Goal: Task Accomplishment & Management: Use online tool/utility

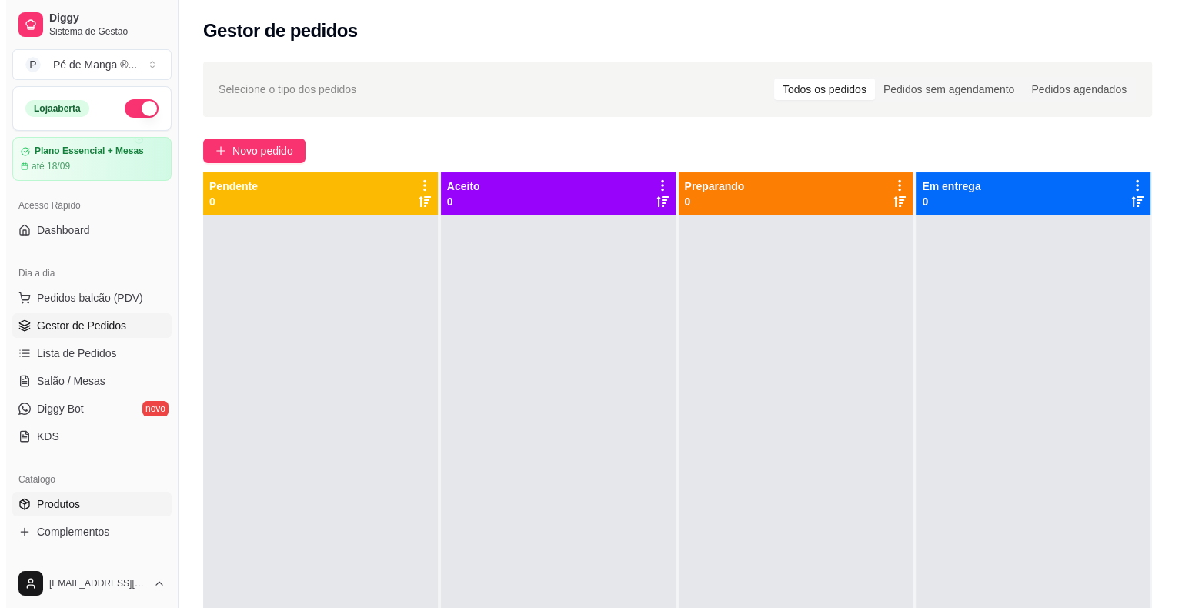
scroll to position [191, 0]
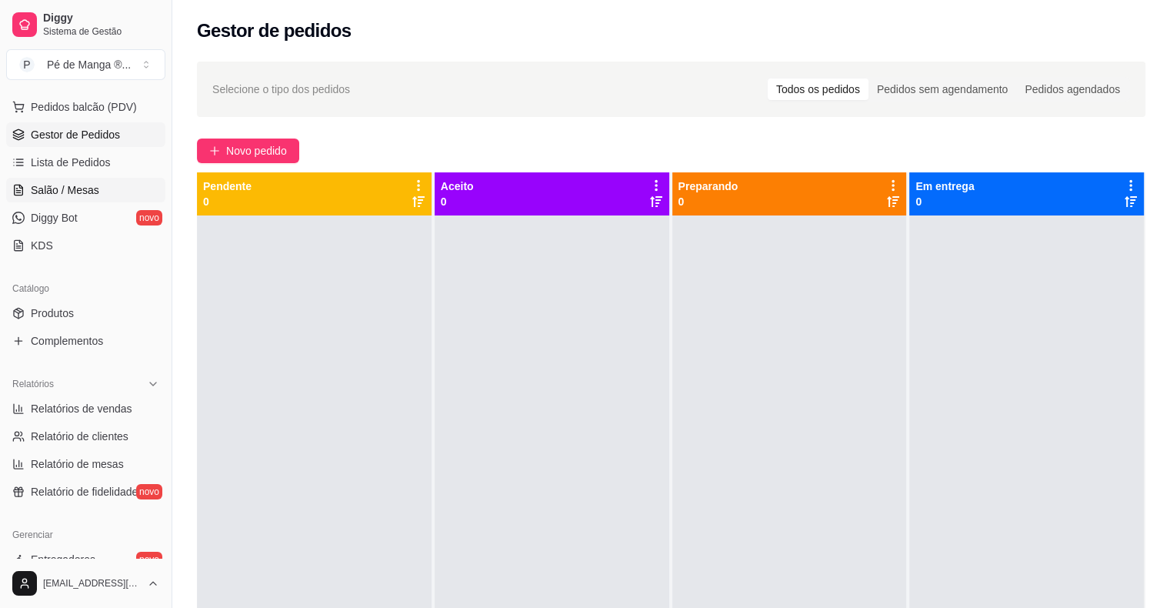
click at [84, 182] on span "Salão / Mesas" at bounding box center [65, 189] width 68 height 15
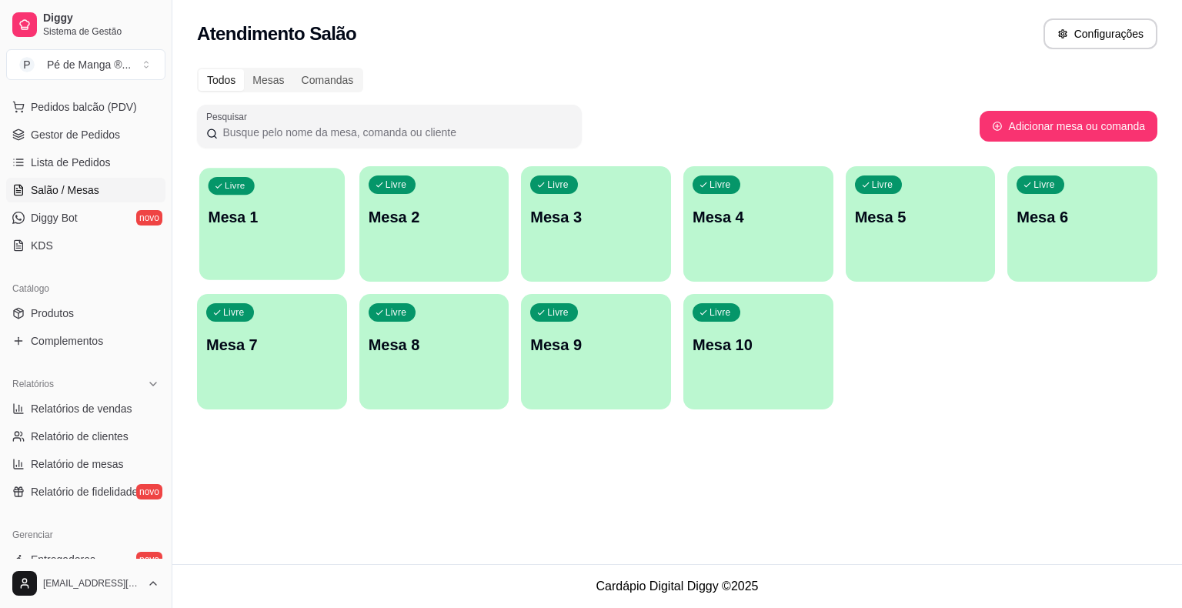
click at [323, 242] on div "Livre Mesa 1" at bounding box center [271, 215] width 145 height 94
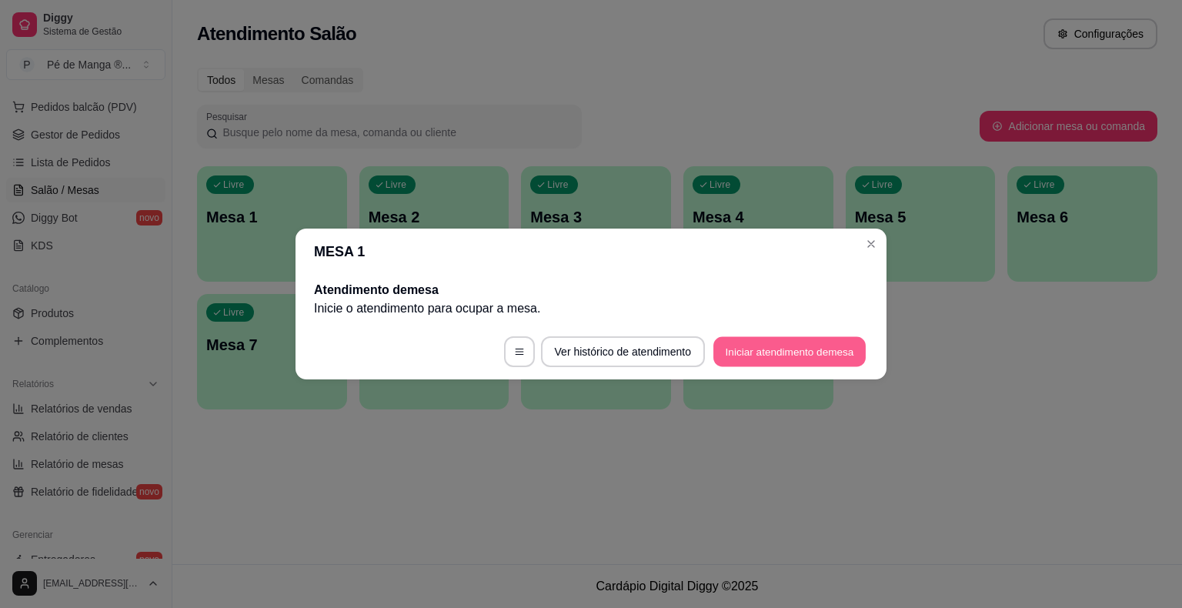
click at [748, 346] on button "Iniciar atendimento de mesa" at bounding box center [789, 352] width 152 height 30
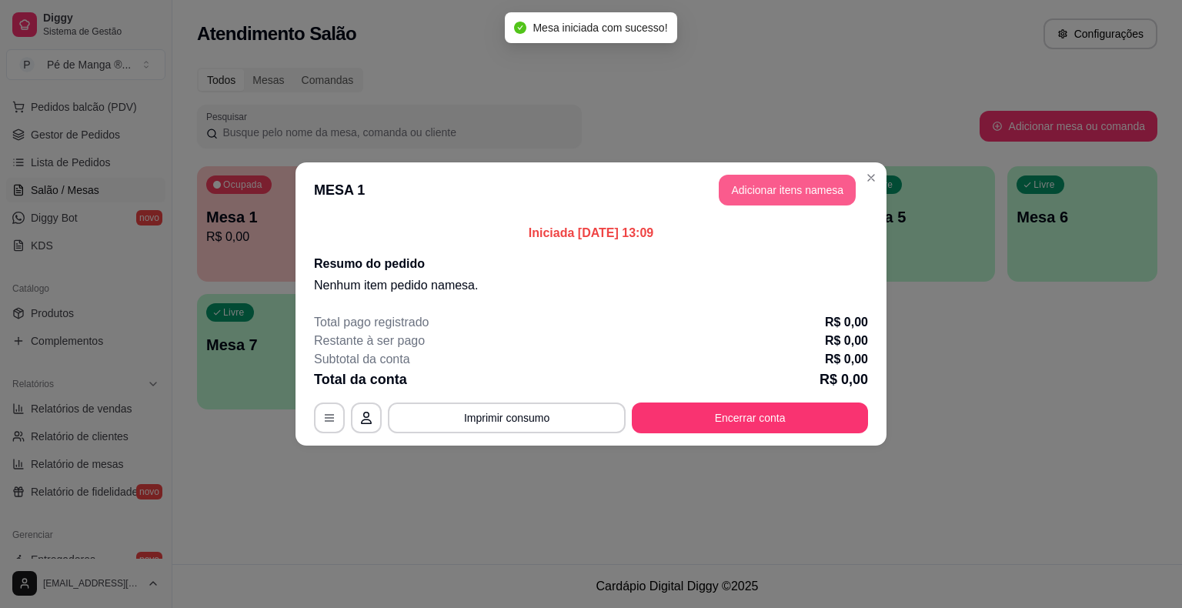
click at [791, 187] on button "Adicionar itens na mesa" at bounding box center [787, 190] width 137 height 31
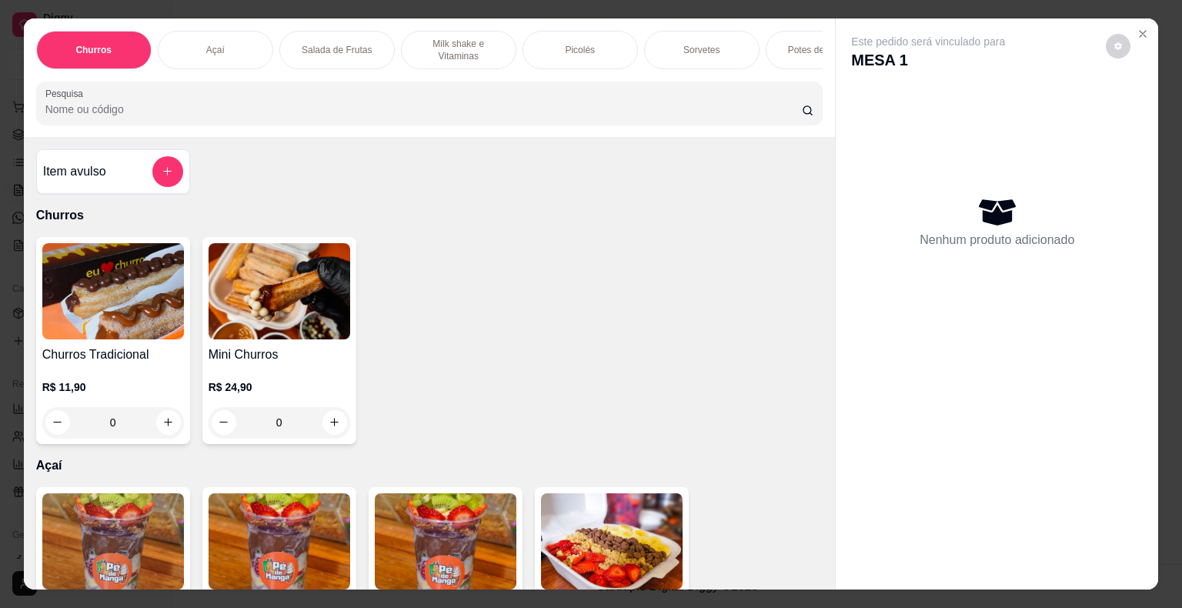
click at [606, 52] on div "Picolés" at bounding box center [579, 50] width 115 height 38
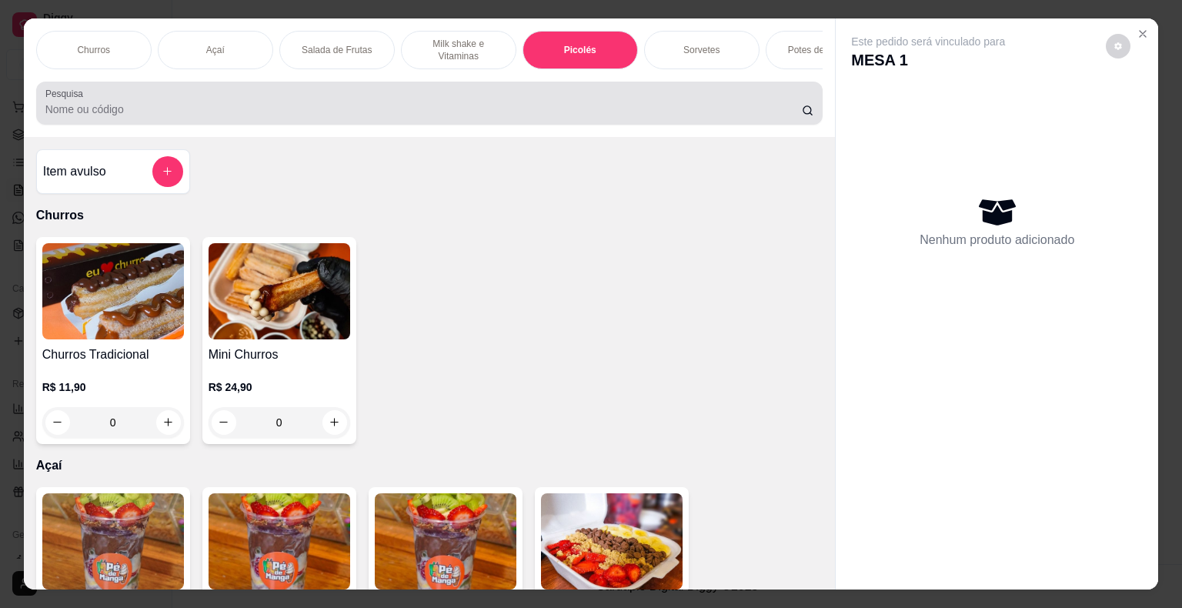
scroll to position [37, 0]
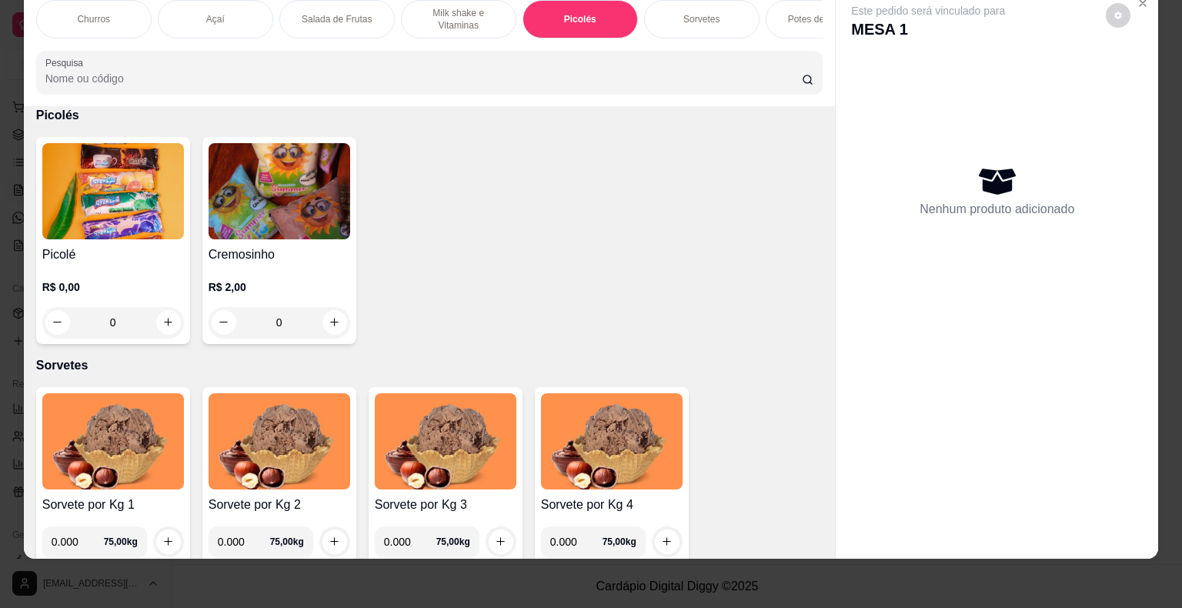
click at [166, 322] on div "0" at bounding box center [113, 322] width 142 height 31
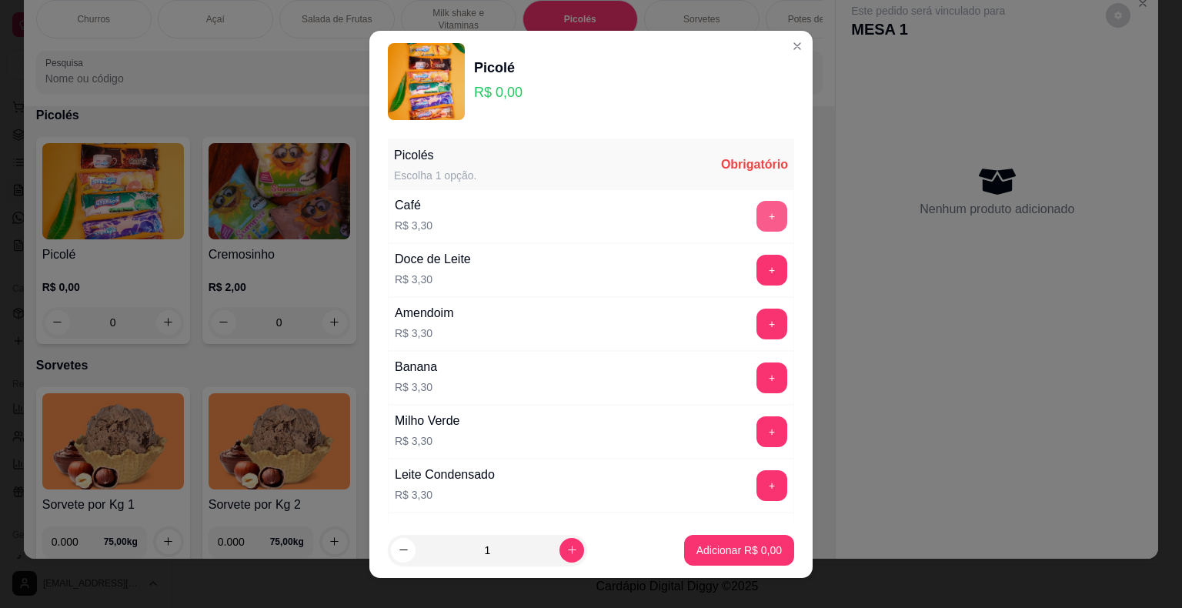
click at [756, 210] on button "+" at bounding box center [771, 216] width 31 height 31
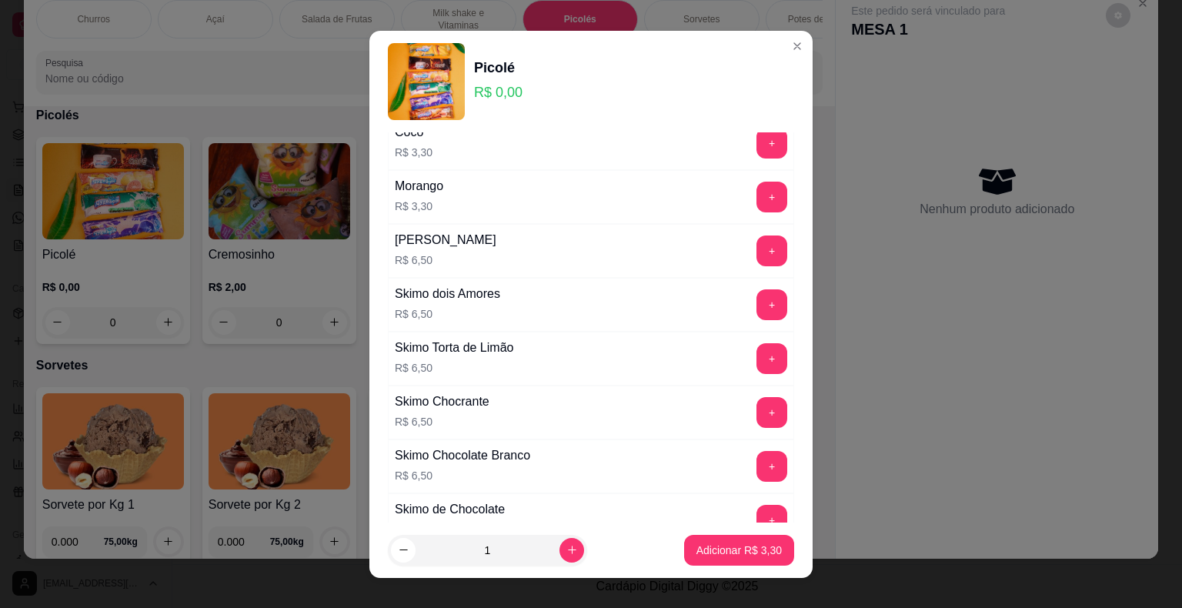
scroll to position [1000, 0]
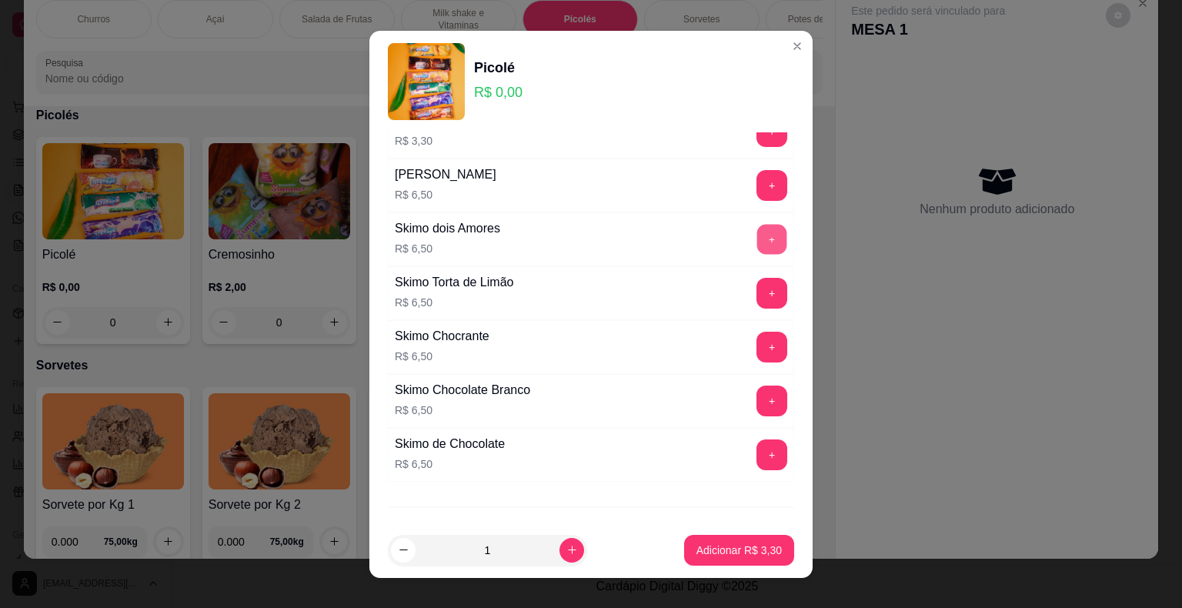
click at [757, 235] on button "+" at bounding box center [772, 239] width 30 height 30
click at [699, 548] on p "Adicionar R$ 9,80" at bounding box center [738, 550] width 85 height 15
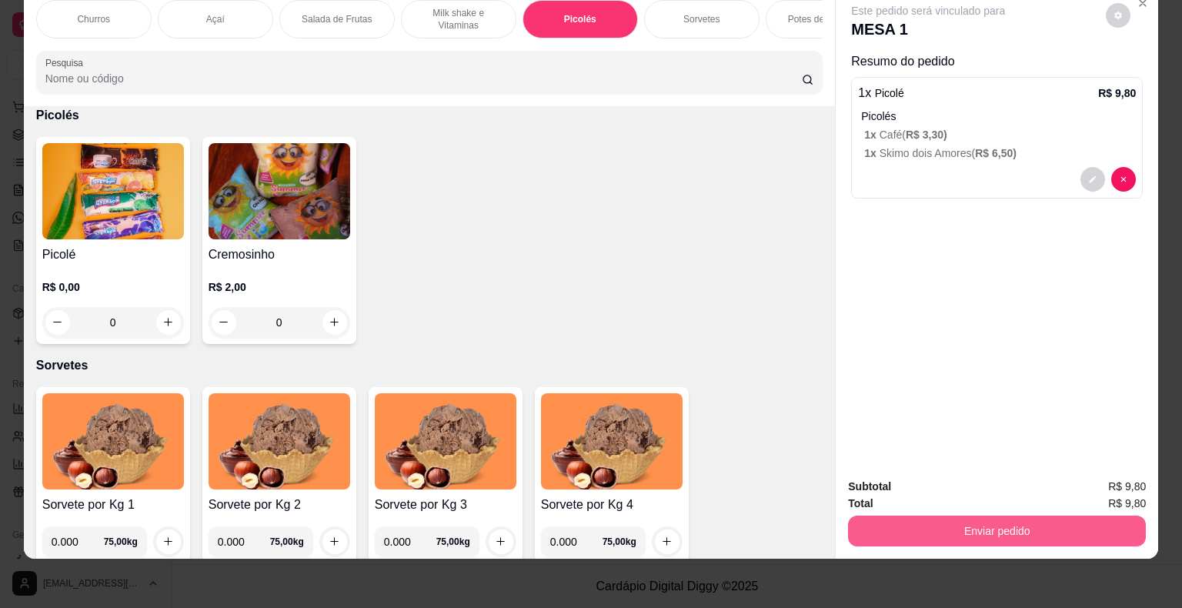
click at [930, 516] on button "Enviar pedido" at bounding box center [997, 531] width 298 height 31
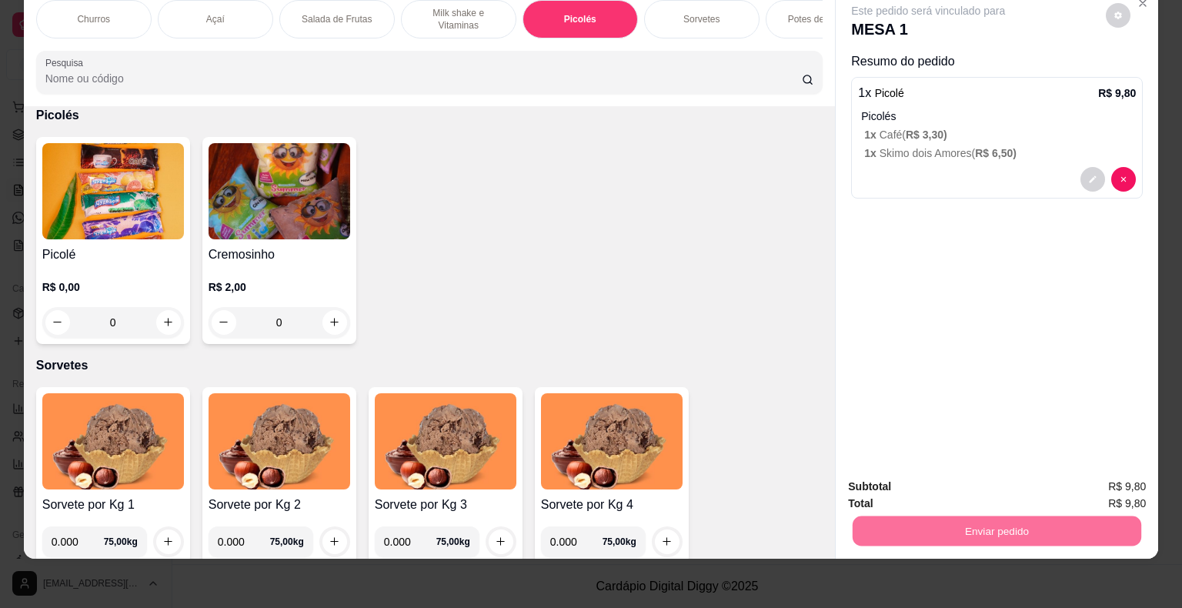
click at [944, 479] on button "Não registrar e enviar pedido" at bounding box center [945, 481] width 155 height 28
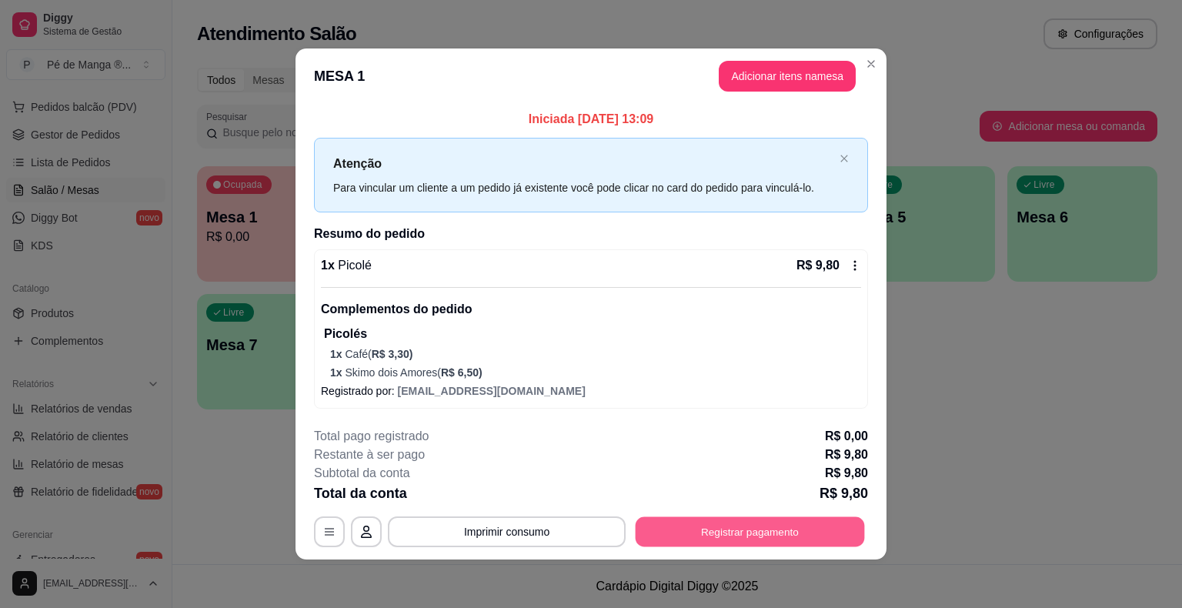
click at [699, 531] on button "Registrar pagamento" at bounding box center [750, 532] width 229 height 30
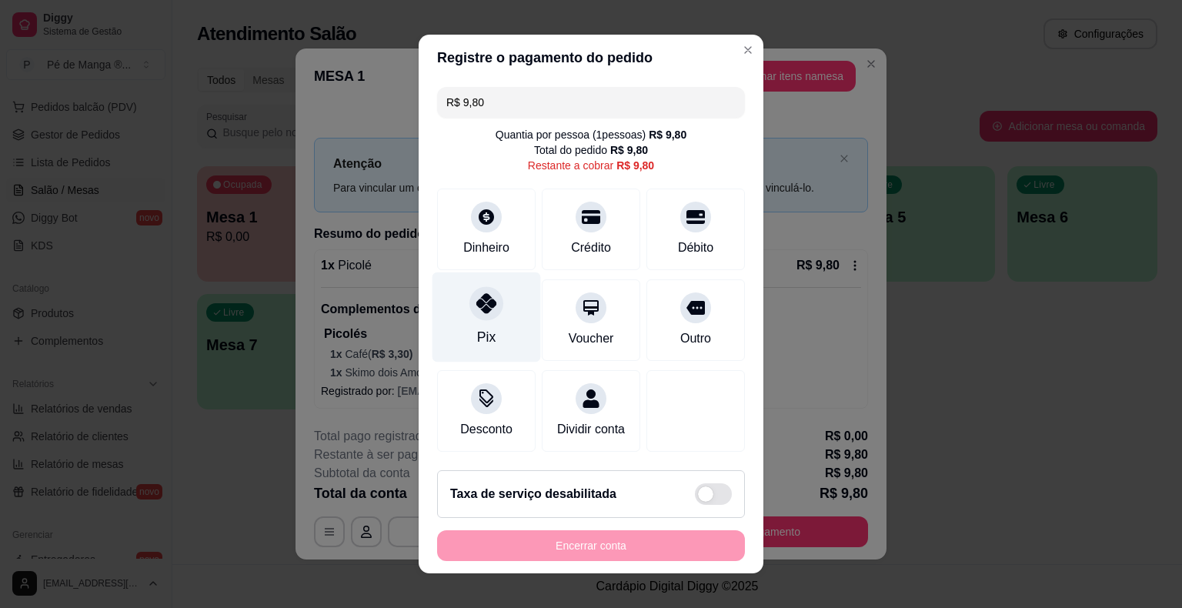
click at [479, 349] on div "Pix" at bounding box center [486, 317] width 109 height 90
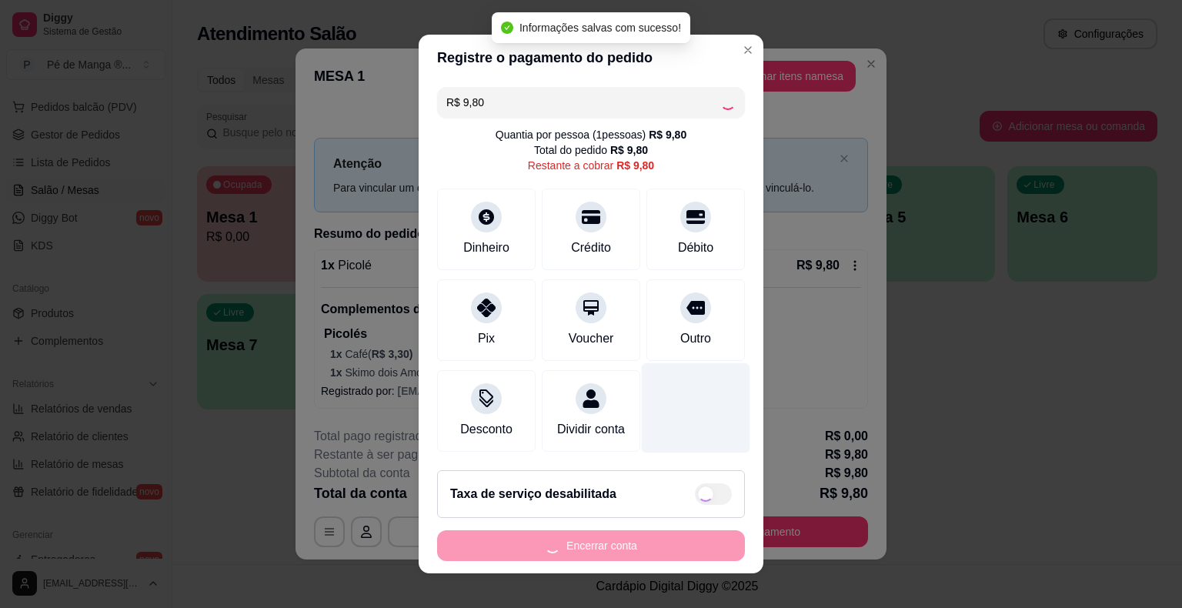
type input "R$ 0,00"
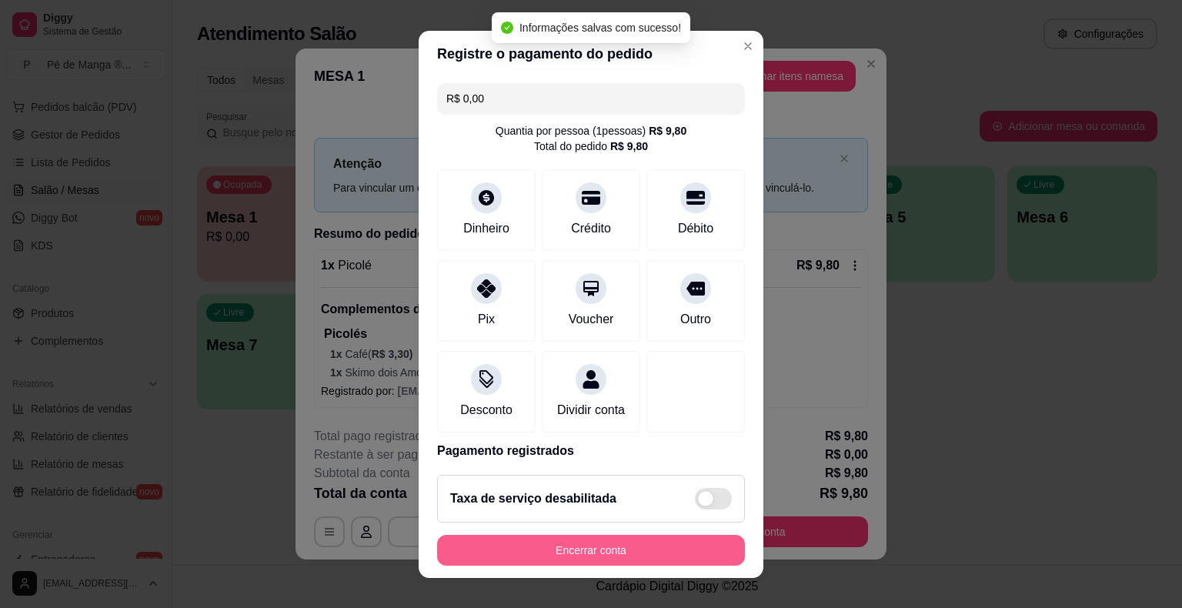
click at [594, 553] on button "Encerrar conta" at bounding box center [591, 550] width 308 height 31
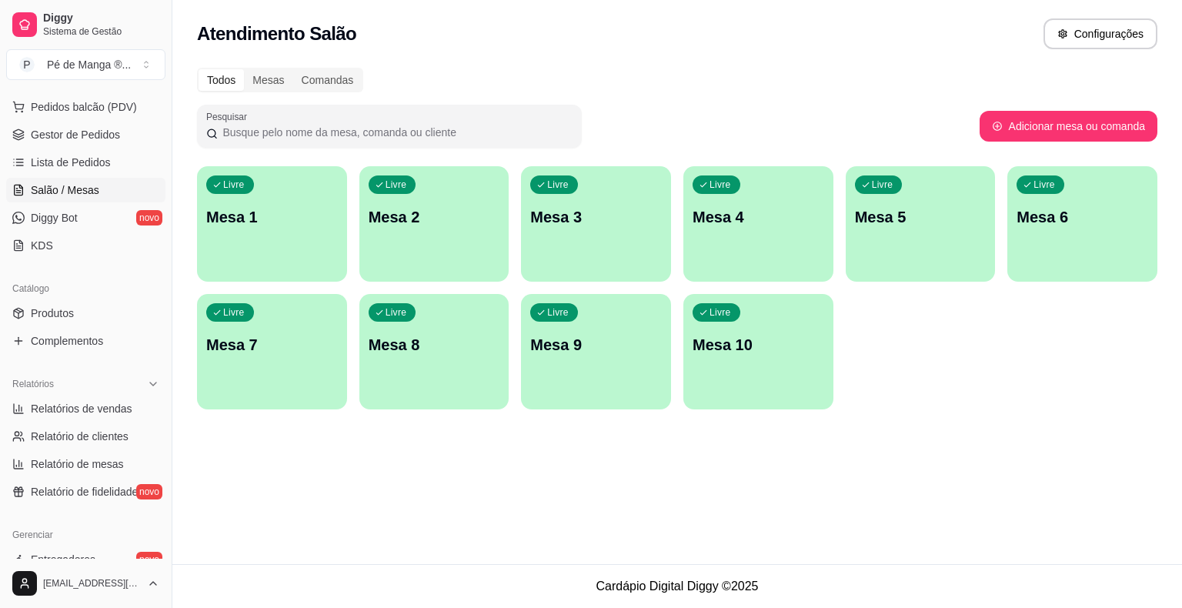
click at [273, 215] on p "Mesa 1" at bounding box center [272, 217] width 132 height 22
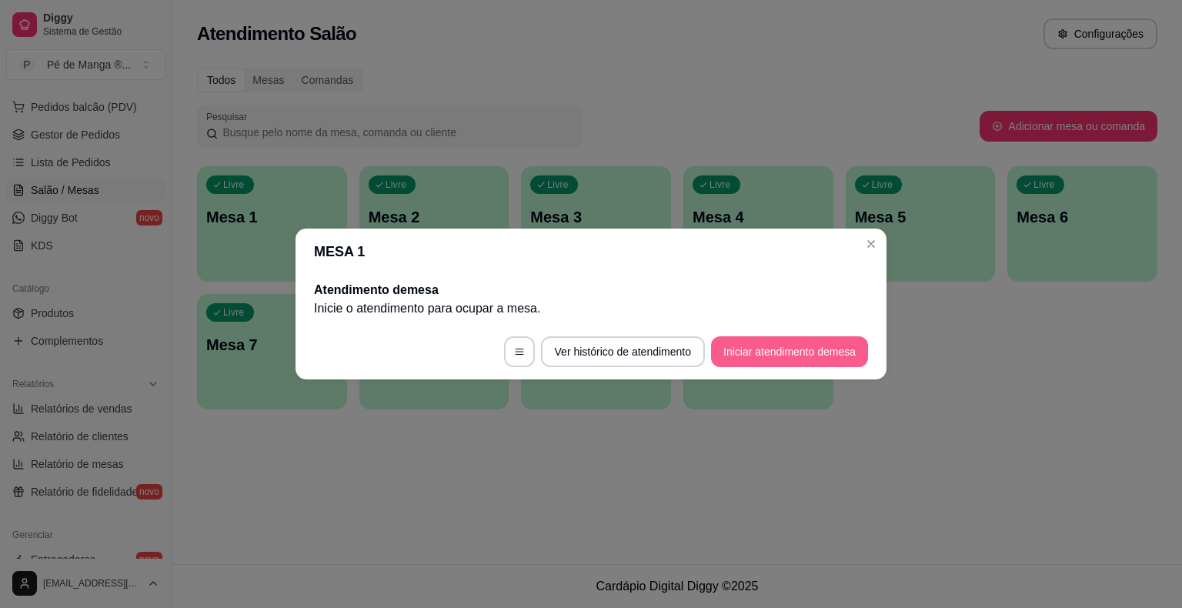
click at [785, 356] on button "Iniciar atendimento de mesa" at bounding box center [789, 351] width 157 height 31
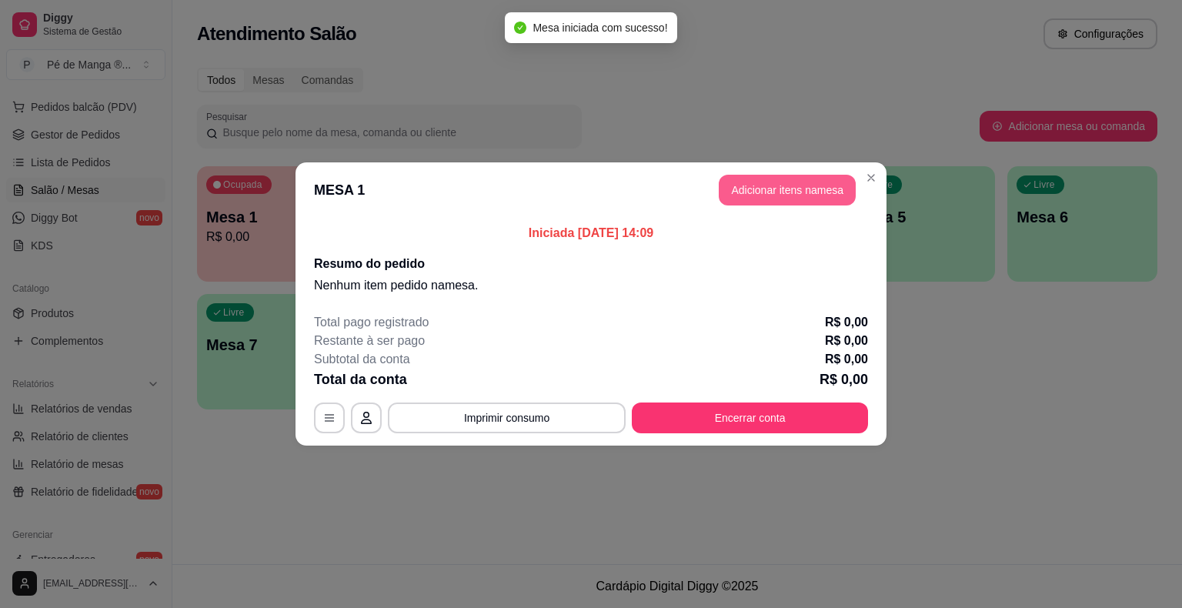
click at [782, 193] on button "Adicionar itens na mesa" at bounding box center [787, 190] width 137 height 31
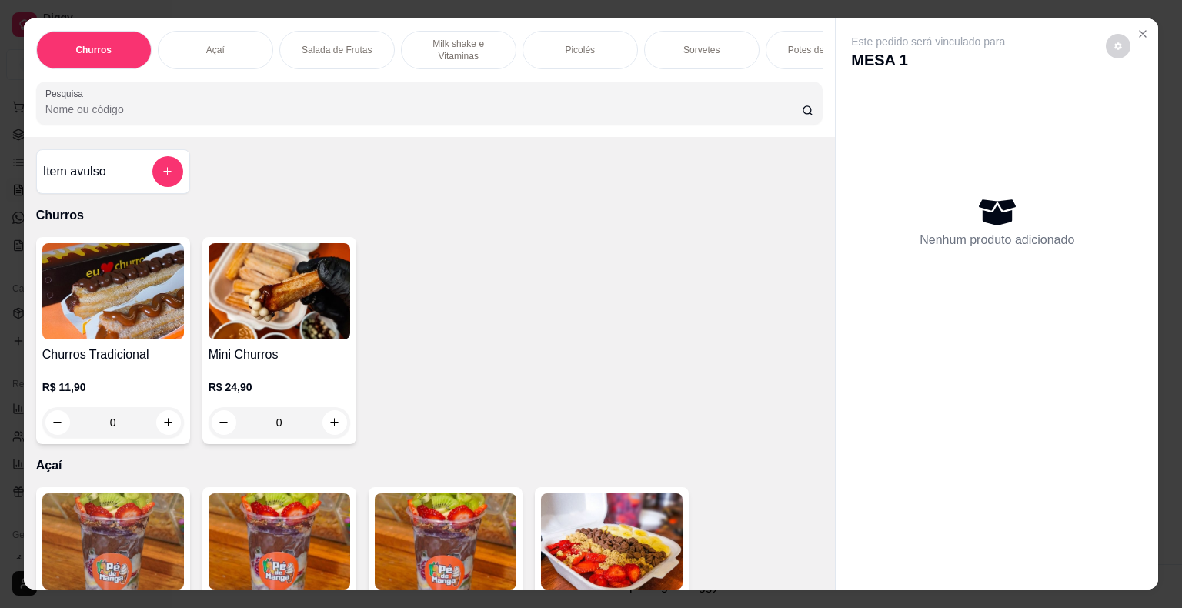
click at [572, 51] on div "Picolés" at bounding box center [579, 50] width 115 height 38
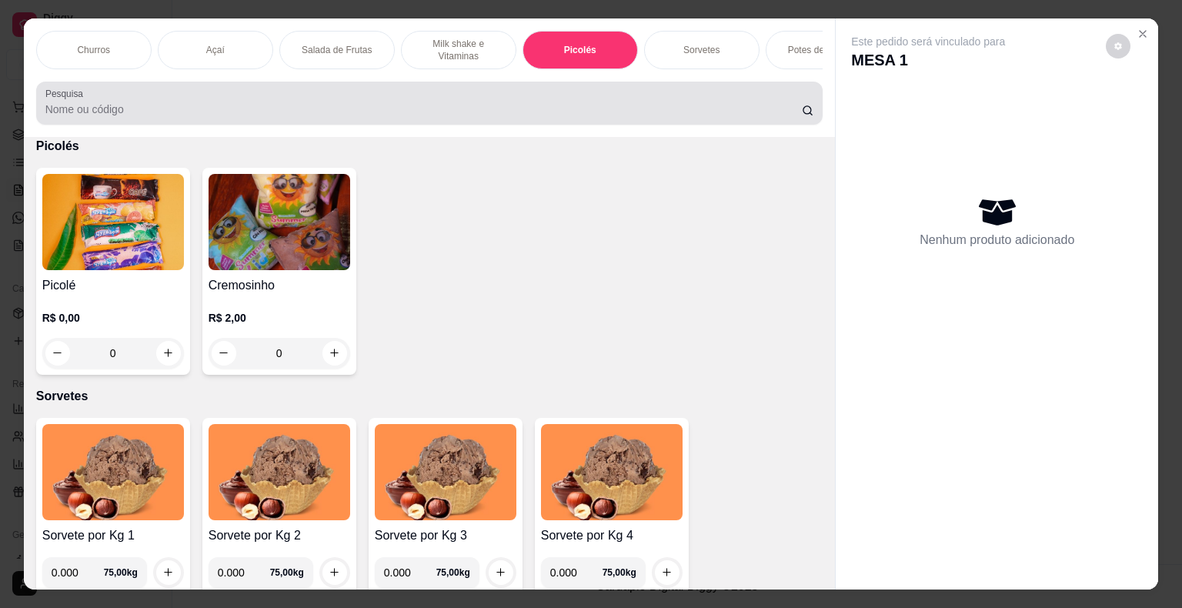
scroll to position [37, 0]
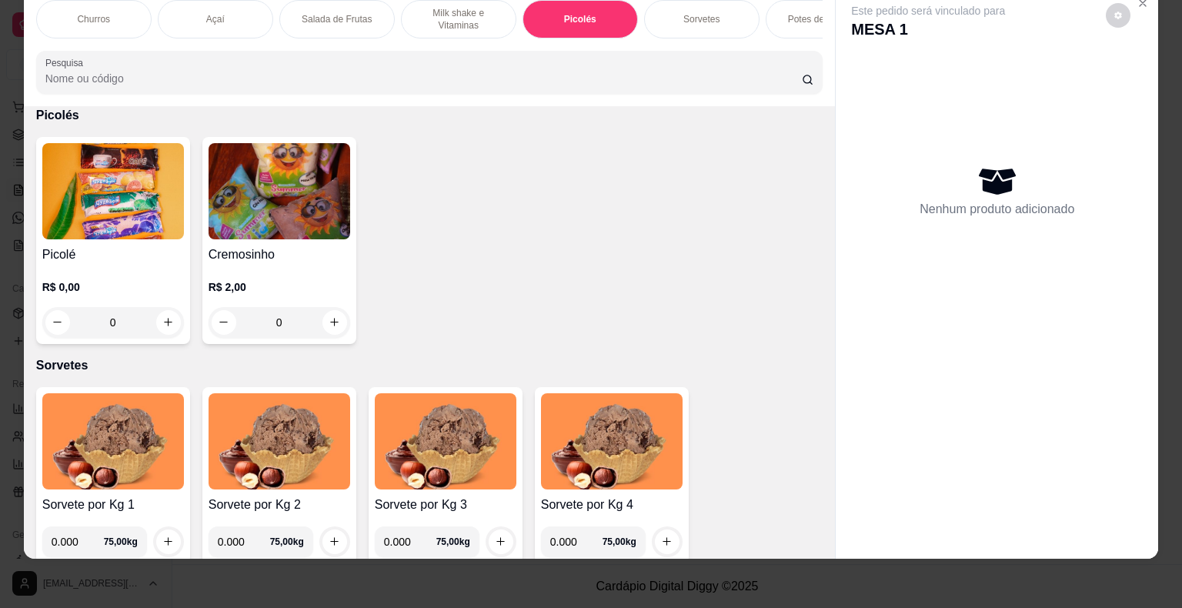
click at [162, 318] on div "0" at bounding box center [113, 322] width 142 height 31
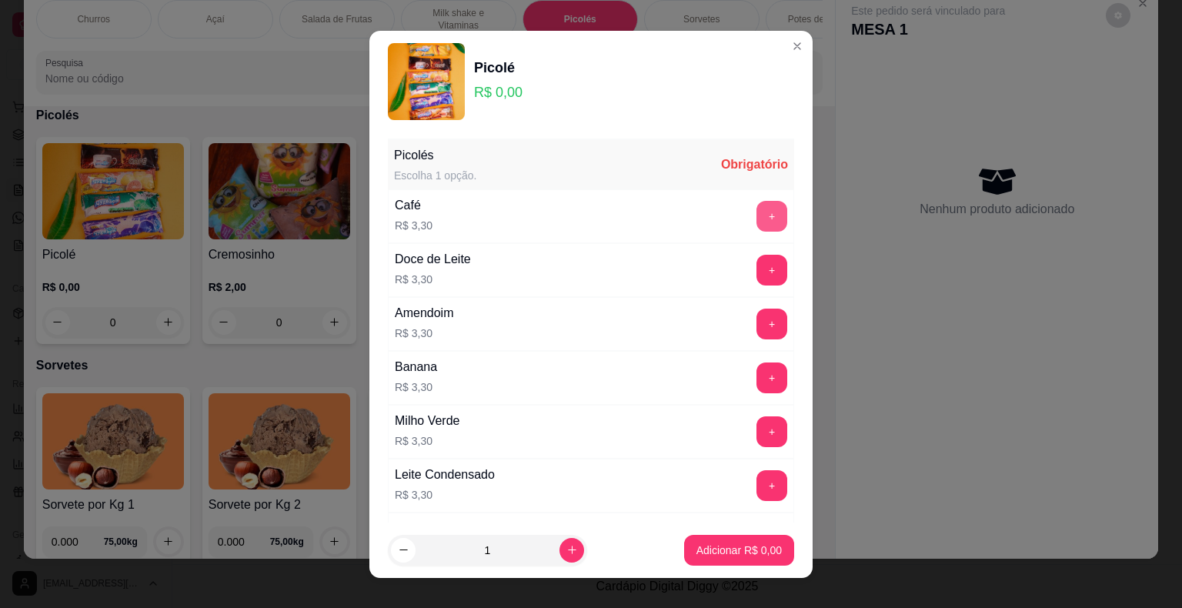
click at [756, 212] on button "+" at bounding box center [771, 216] width 31 height 31
click at [714, 534] on footer "1 Adicionar R$ 3,30" at bounding box center [590, 549] width 443 height 55
click at [719, 549] on p "Adicionar R$ 3,30" at bounding box center [738, 550] width 85 height 15
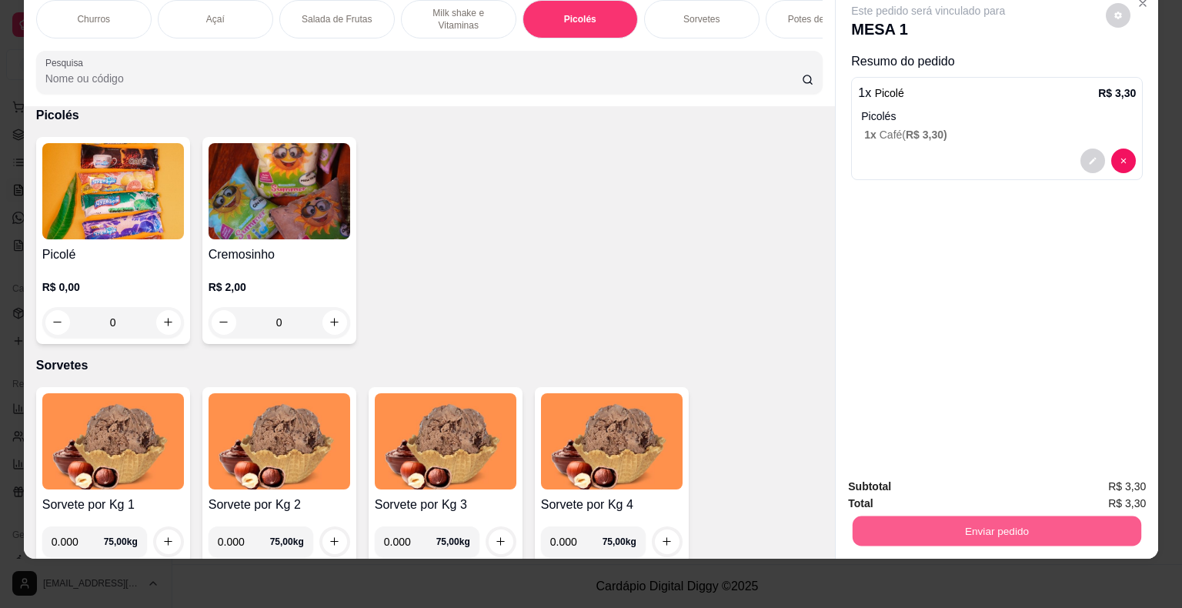
click at [1030, 519] on button "Enviar pedido" at bounding box center [997, 531] width 289 height 30
click at [969, 478] on button "Não registrar e enviar pedido" at bounding box center [945, 481] width 155 height 28
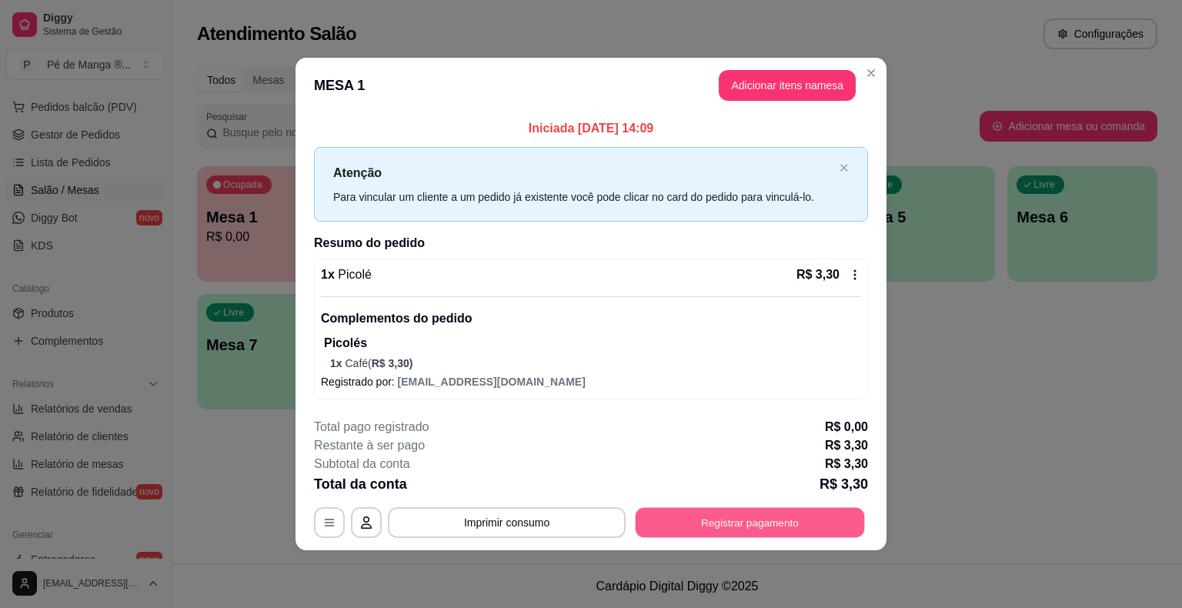
click at [716, 513] on button "Registrar pagamento" at bounding box center [750, 523] width 229 height 30
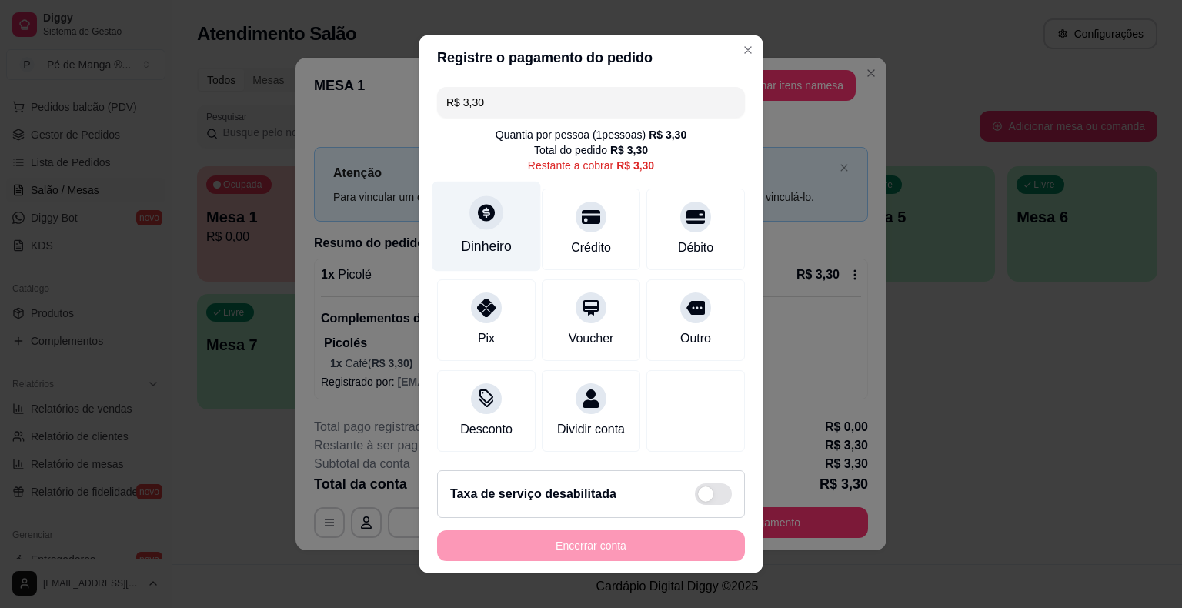
click at [483, 241] on div "Dinheiro" at bounding box center [486, 246] width 51 height 20
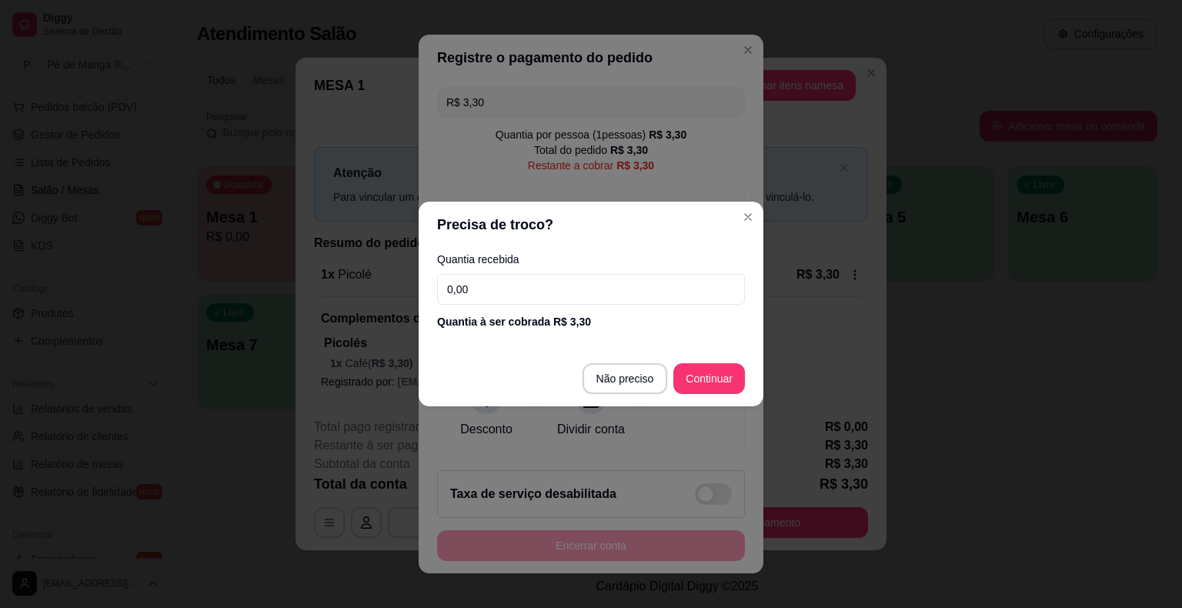
click at [508, 282] on input "0,00" at bounding box center [591, 289] width 308 height 31
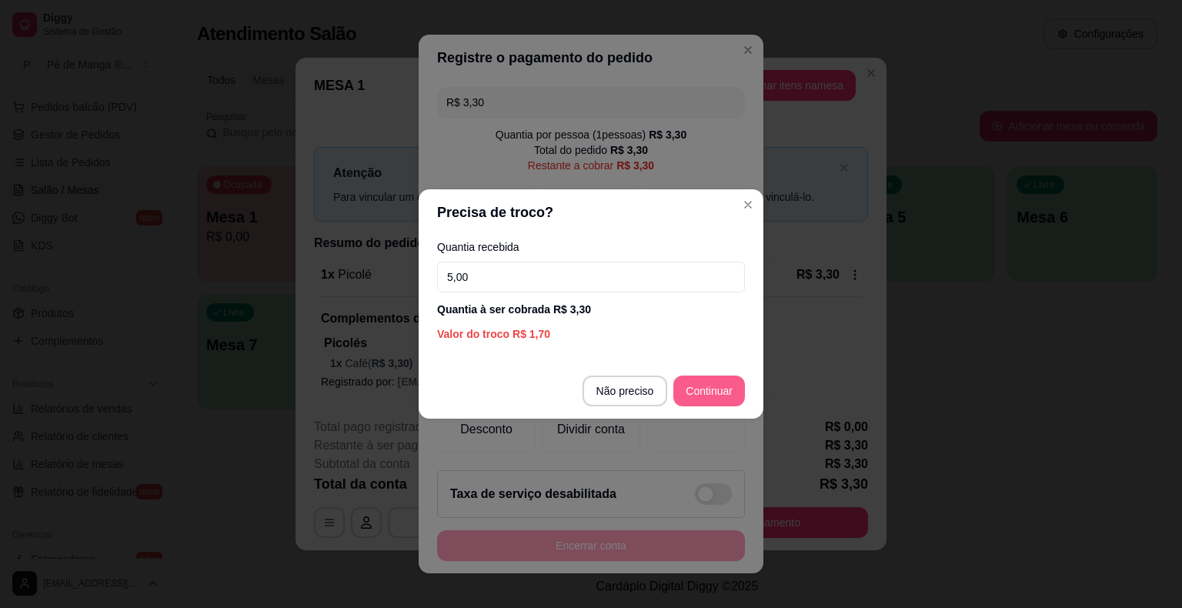
type input "5,00"
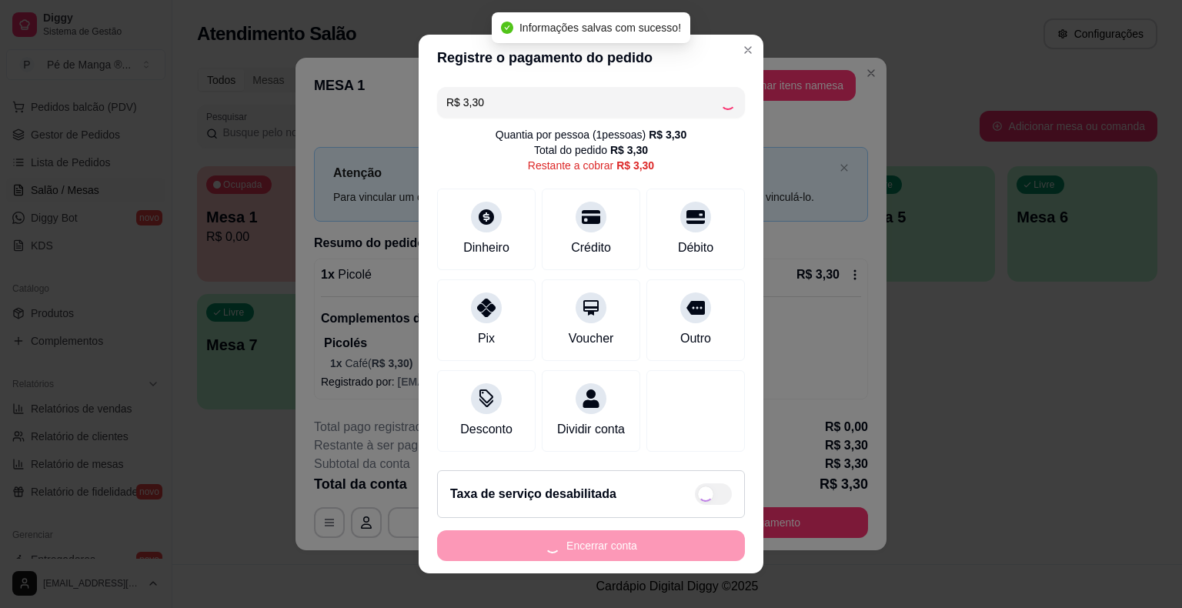
type input "R$ 0,00"
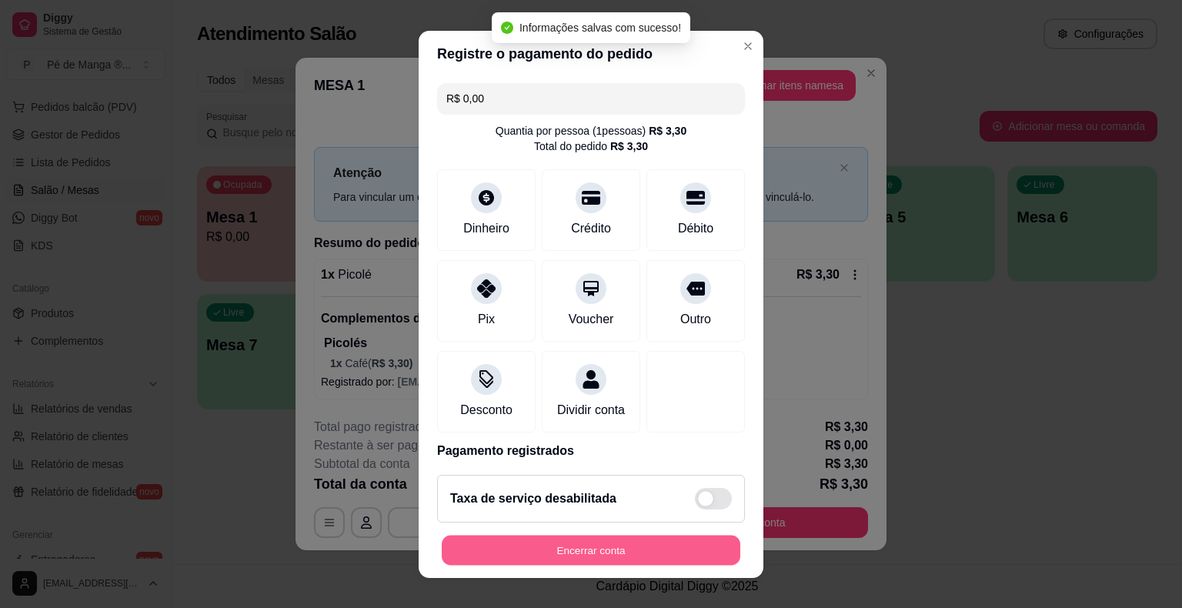
click at [529, 541] on button "Encerrar conta" at bounding box center [591, 550] width 299 height 30
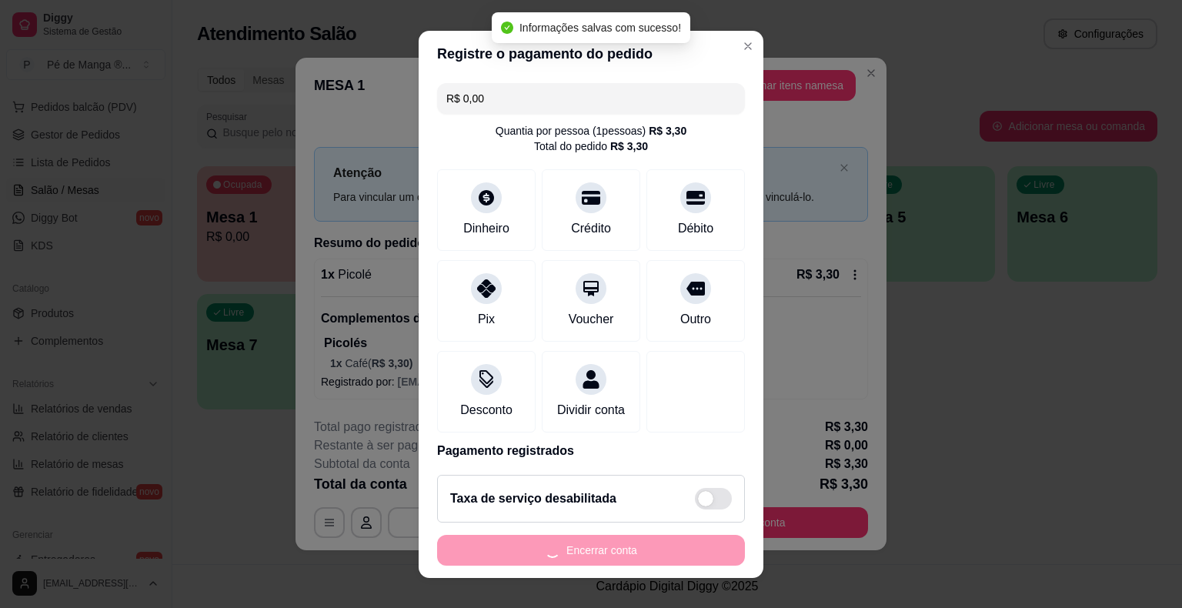
click at [526, 549] on div "Encerrar conta" at bounding box center [591, 550] width 308 height 31
